Goal: Use online tool/utility: Utilize a website feature to perform a specific function

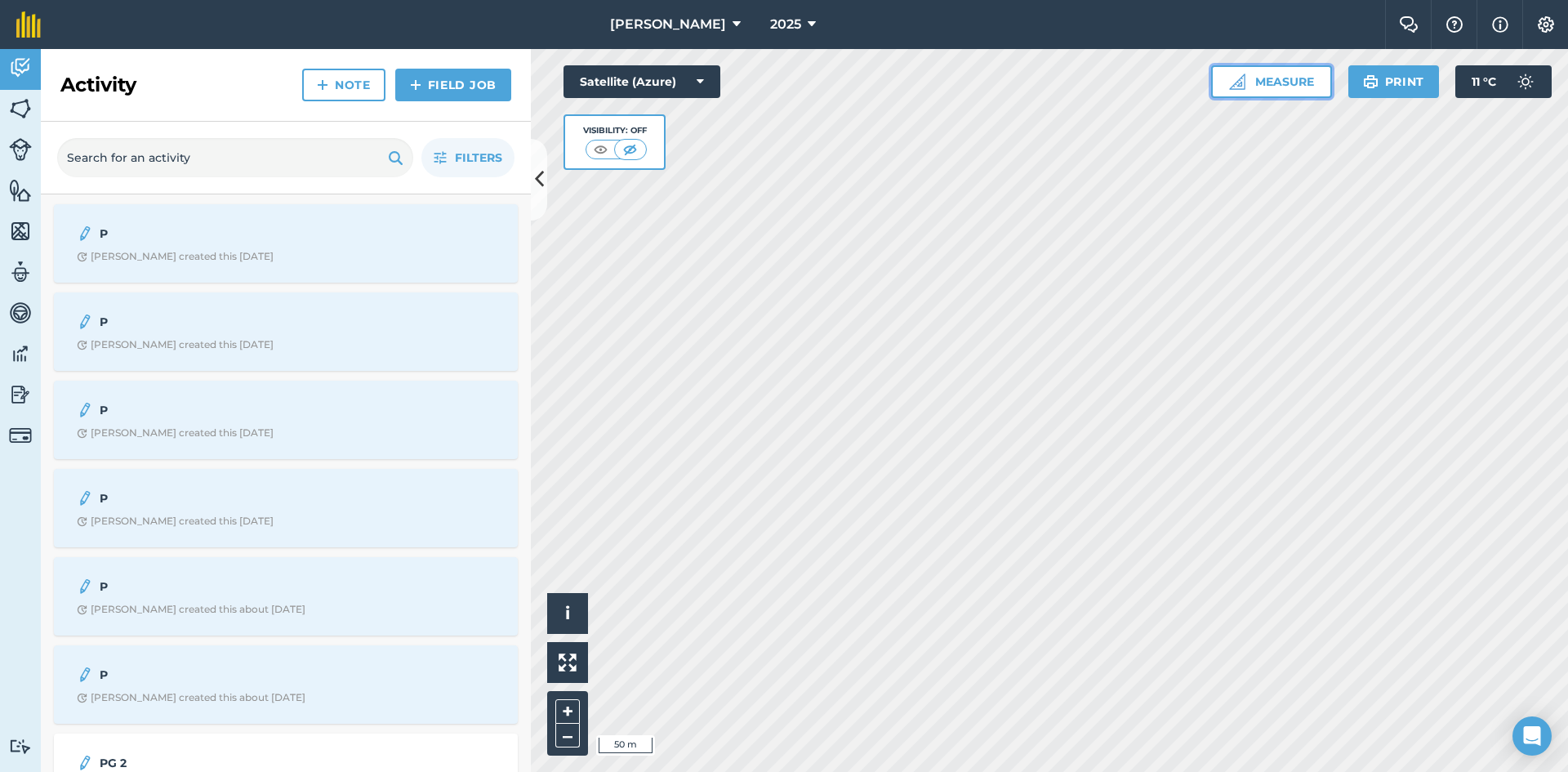
click at [1291, 79] on button "Measure" at bounding box center [1272, 81] width 121 height 33
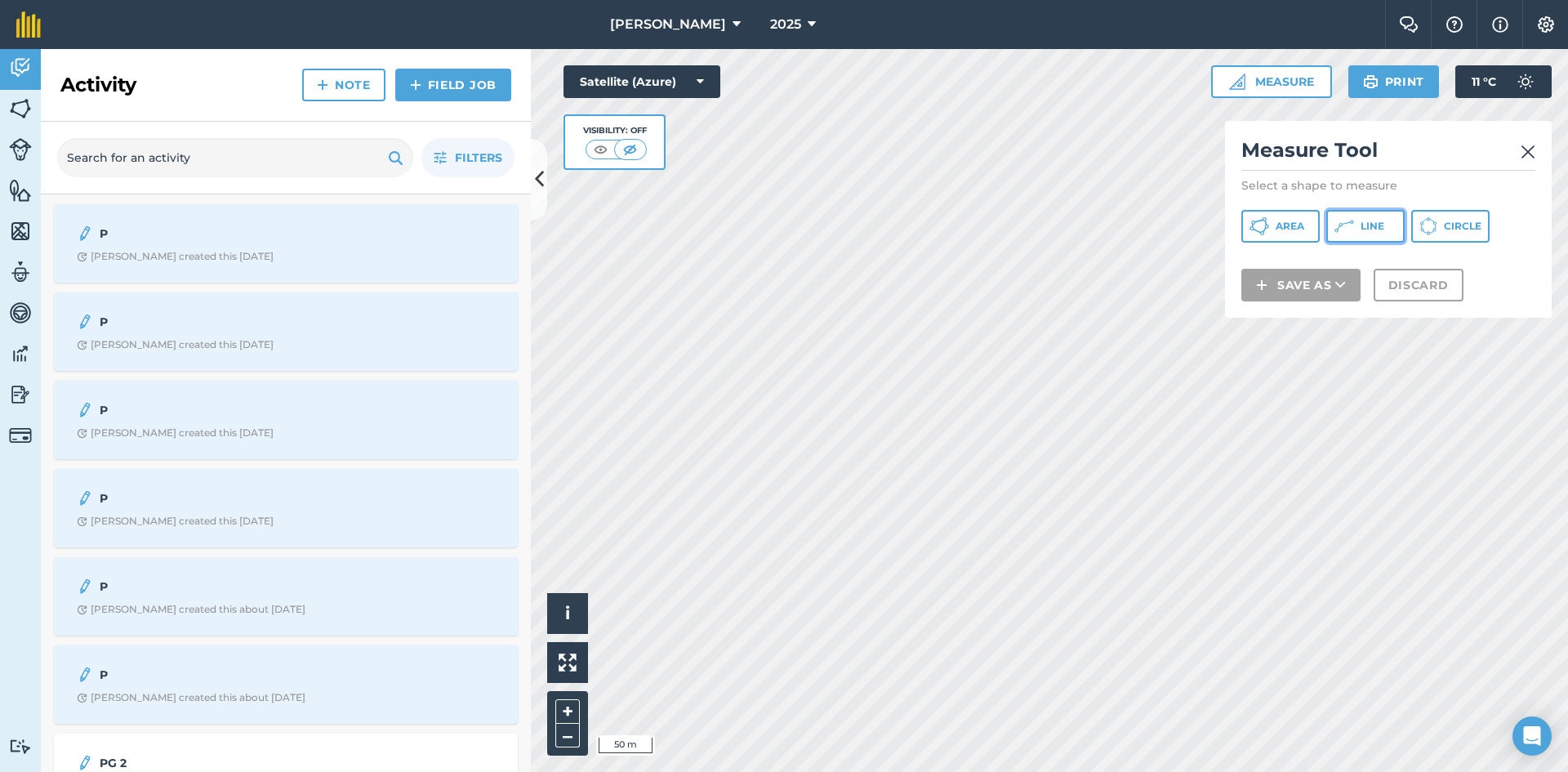
click at [1356, 222] on button "Line" at bounding box center [1365, 226] width 79 height 33
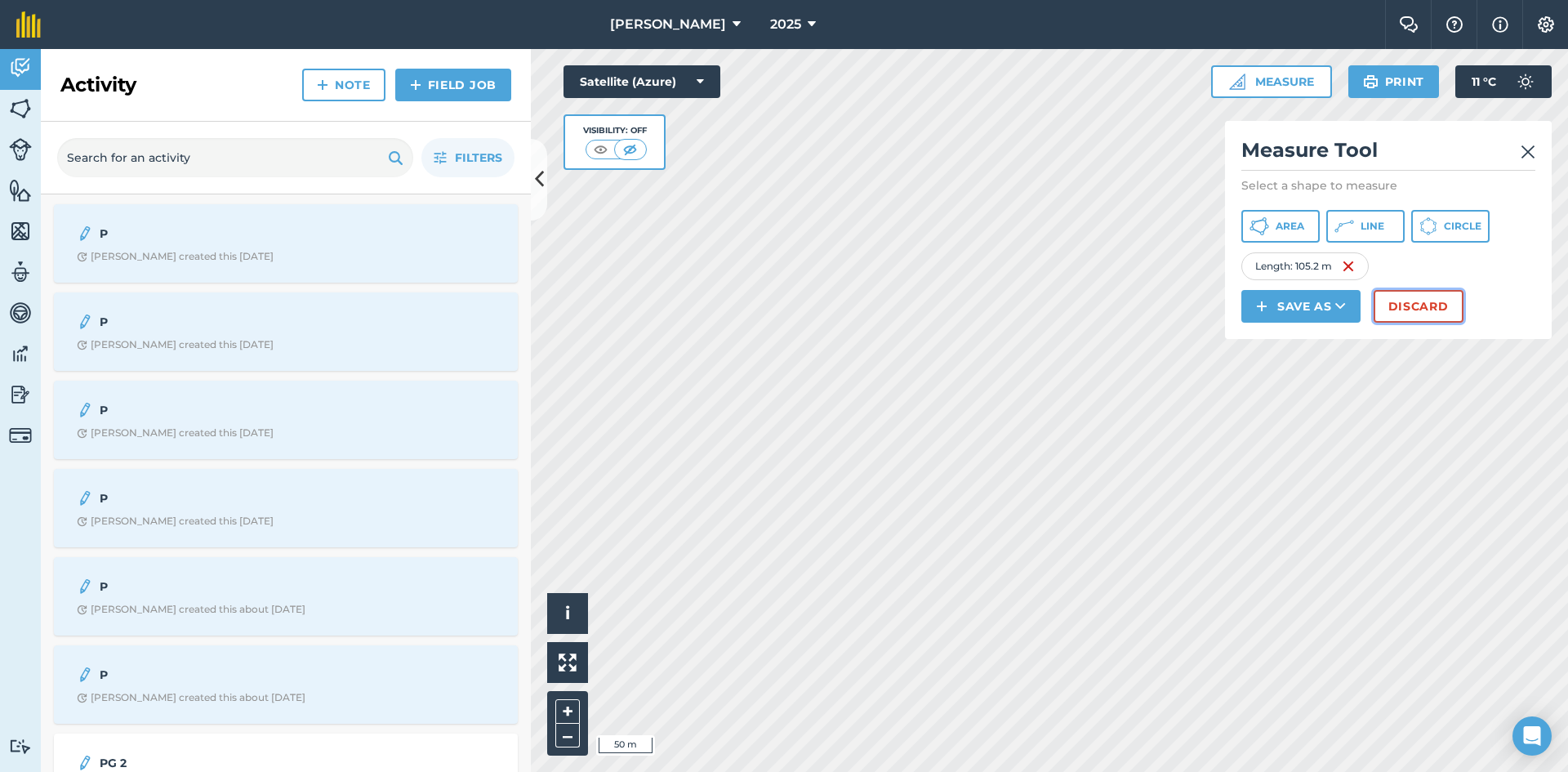
click at [1402, 308] on button "Discard" at bounding box center [1419, 307] width 90 height 33
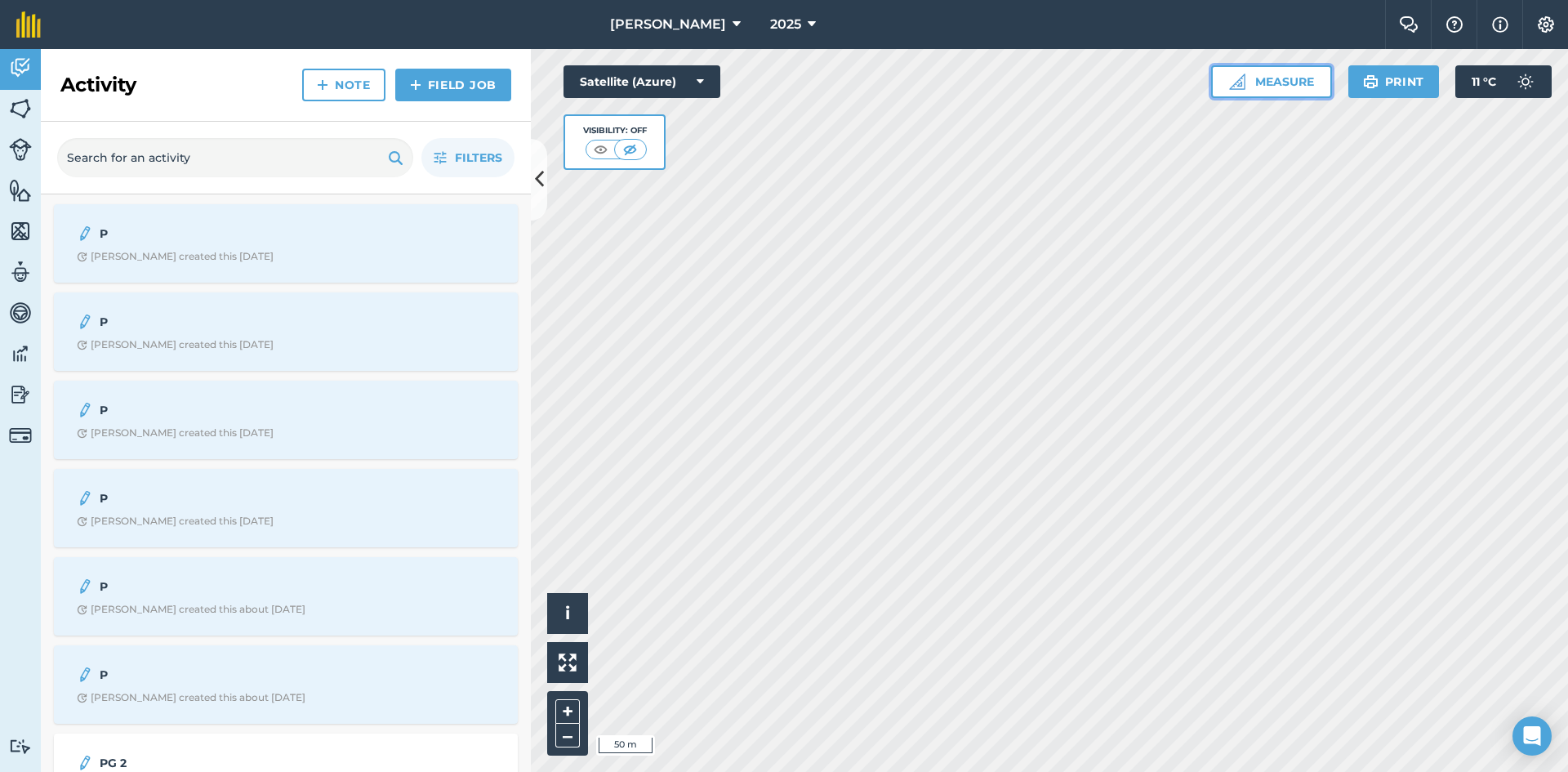
click at [1265, 76] on button "Measure" at bounding box center [1272, 81] width 121 height 33
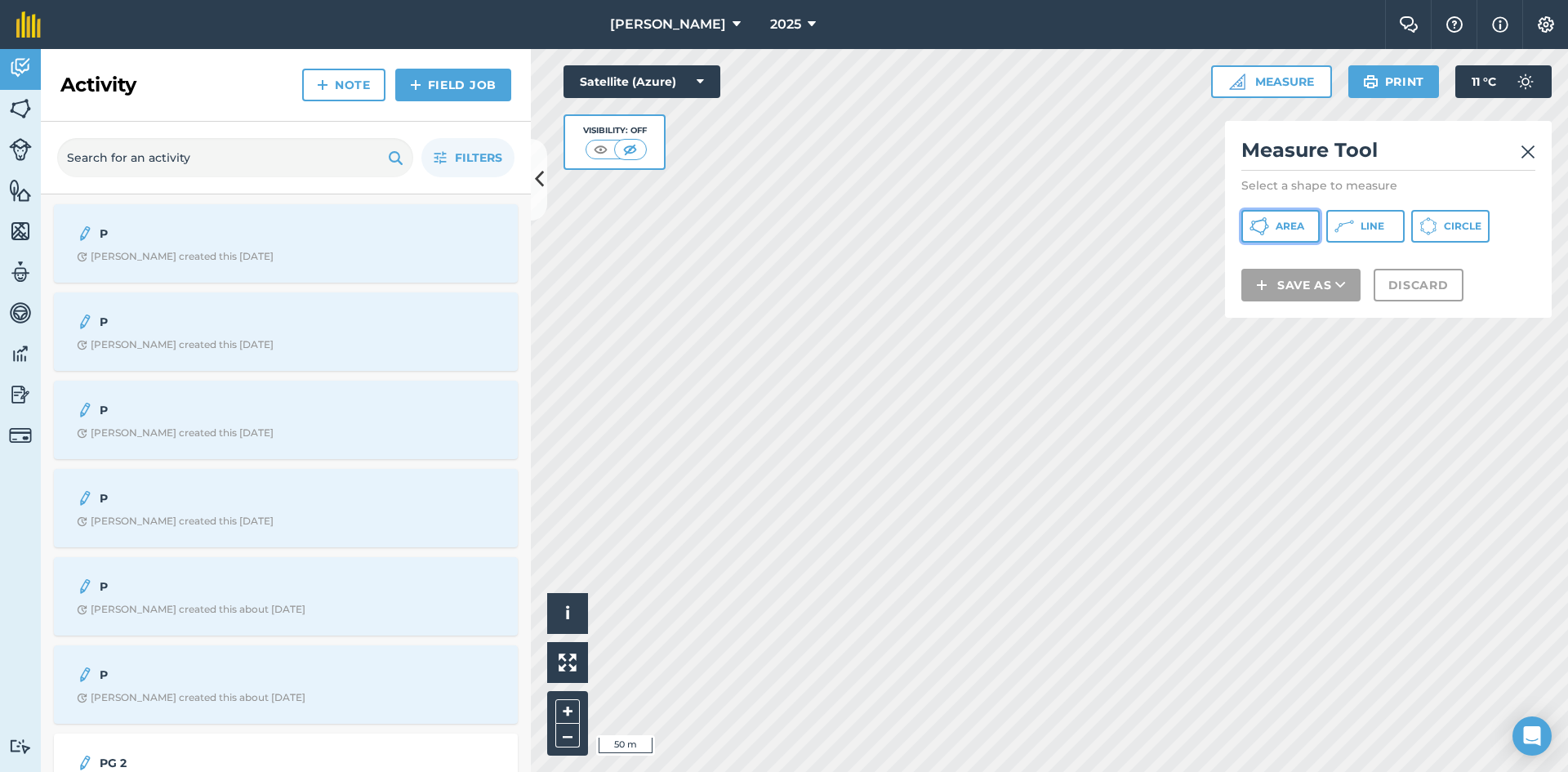
click at [1272, 232] on button "Area" at bounding box center [1280, 226] width 79 height 33
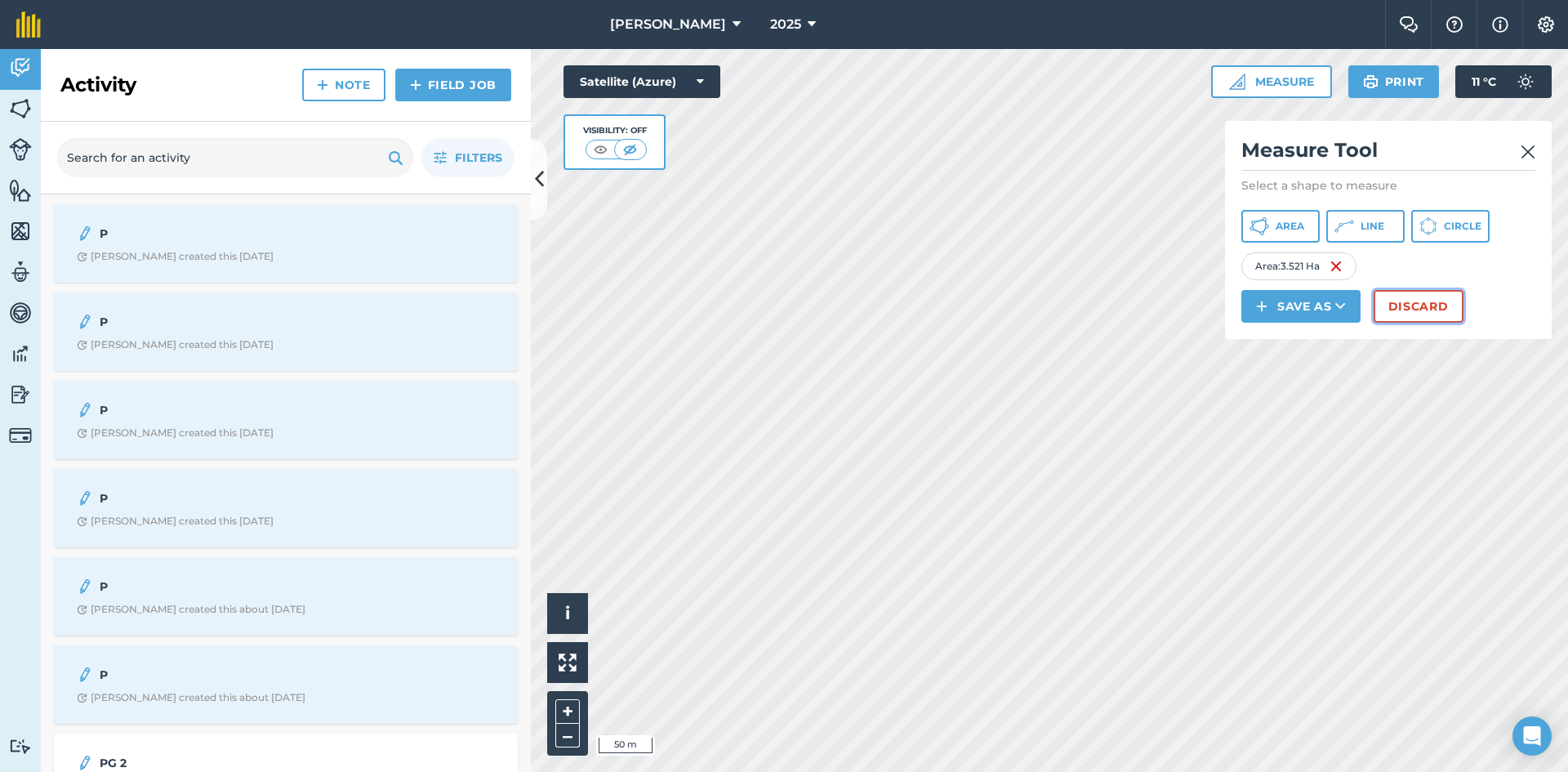
click at [1448, 308] on button "Discard" at bounding box center [1419, 307] width 90 height 33
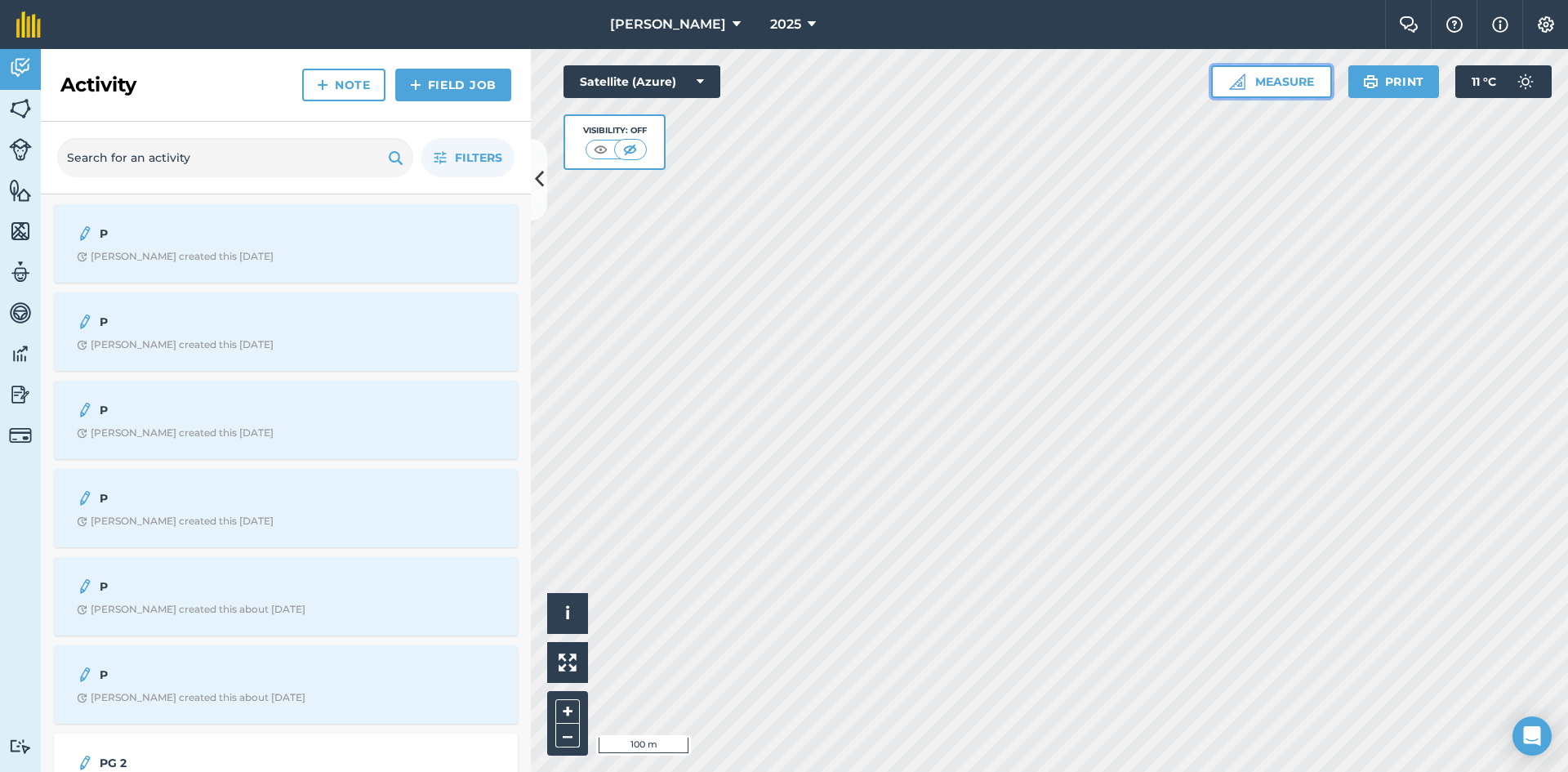
click at [1265, 88] on button "Measure" at bounding box center [1272, 81] width 121 height 33
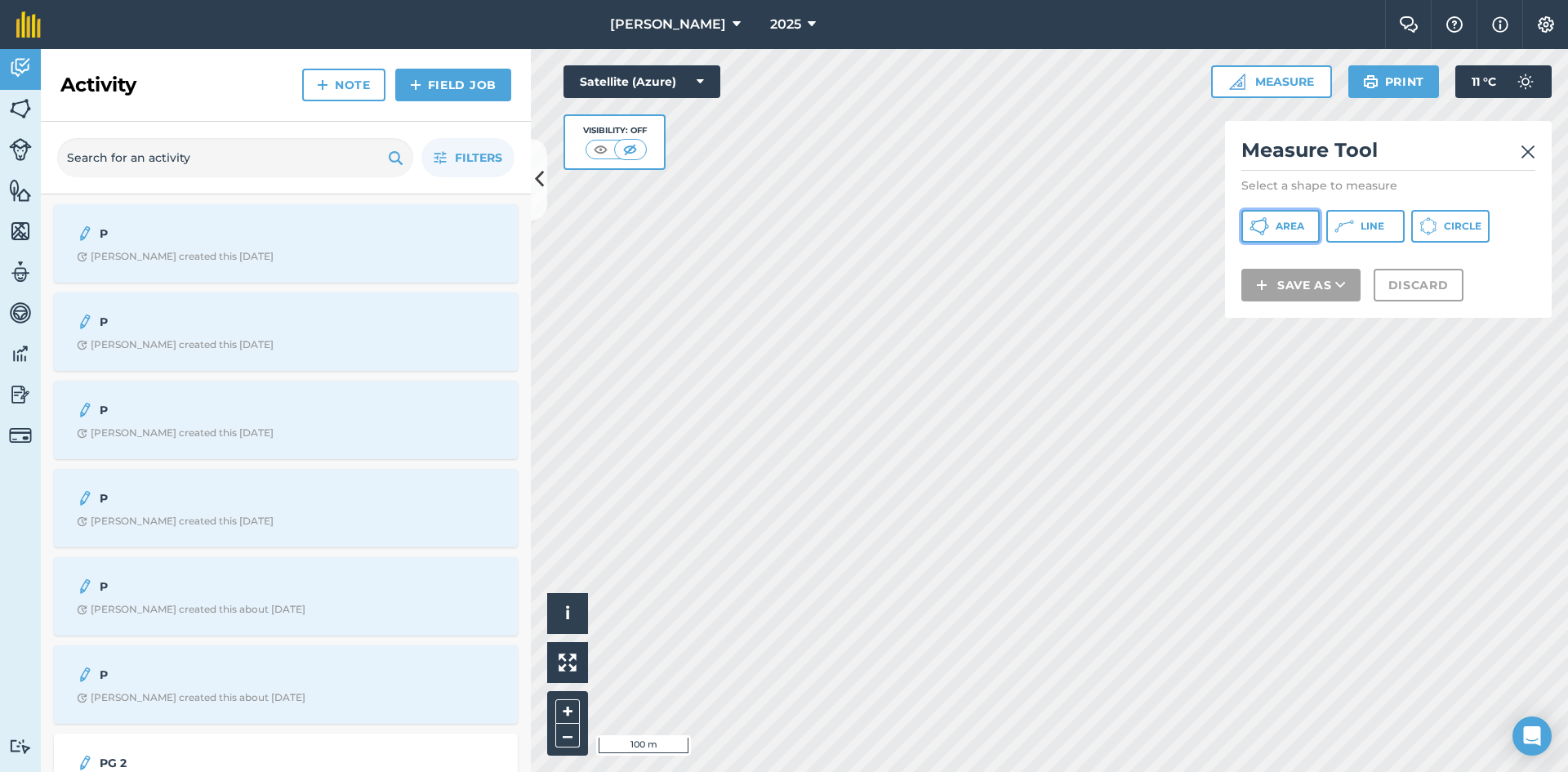
click at [1281, 230] on span "Area" at bounding box center [1290, 226] width 29 height 13
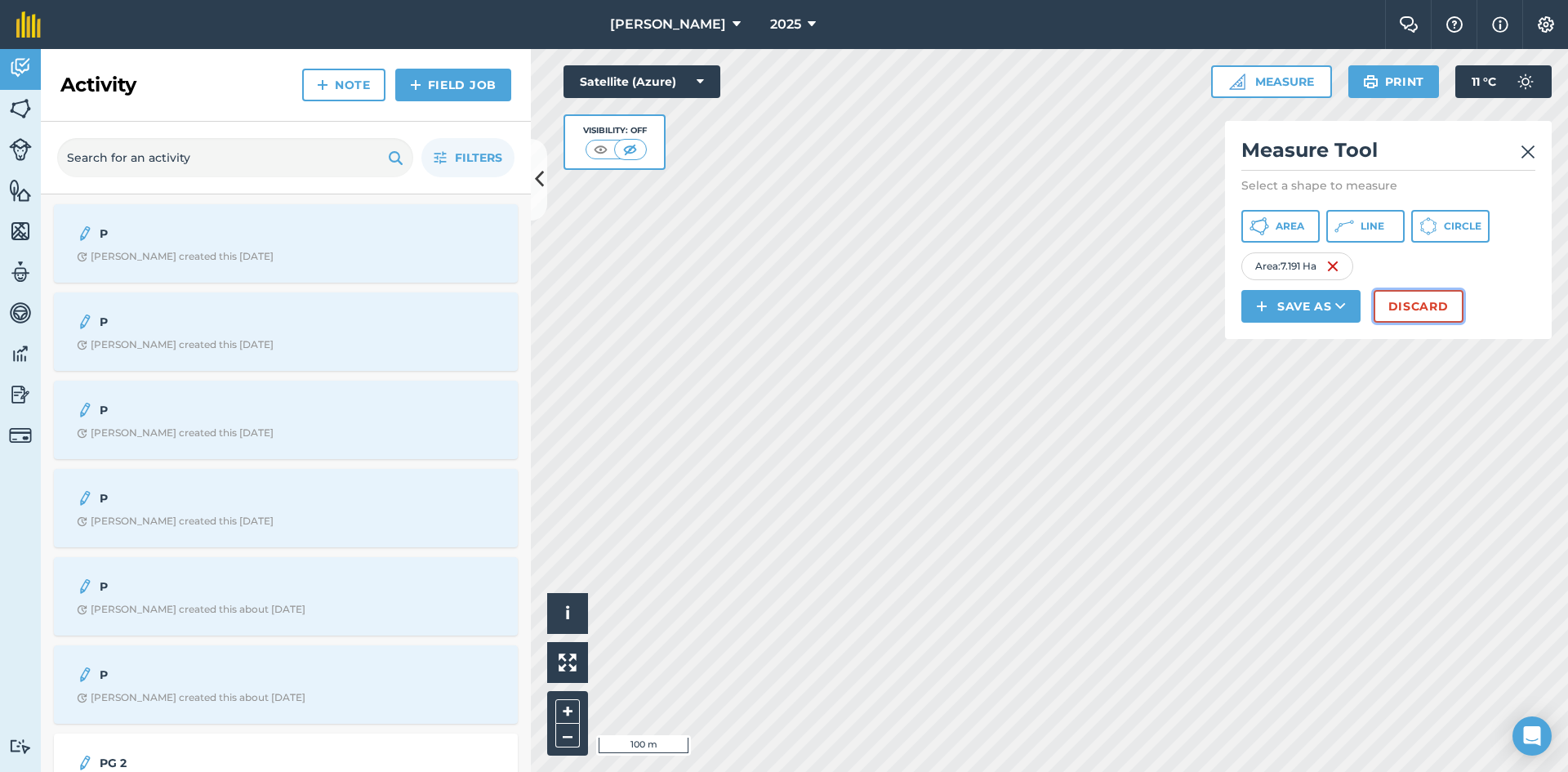
click at [1421, 315] on button "Discard" at bounding box center [1419, 307] width 90 height 33
